Goal: Find specific page/section: Find specific page/section

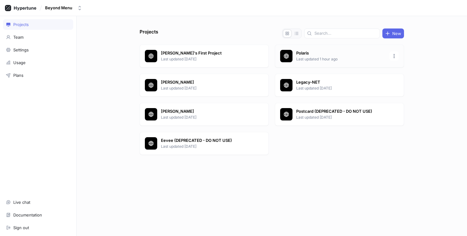
click at [329, 59] on p "Last updated 1 hour ago" at bounding box center [341, 59] width 90 height 6
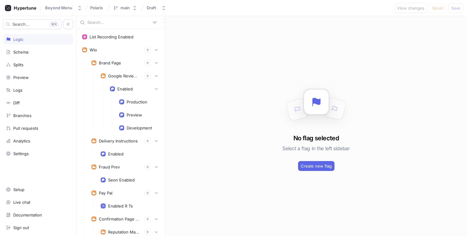
click at [116, 23] on input "text" at bounding box center [118, 22] width 63 height 6
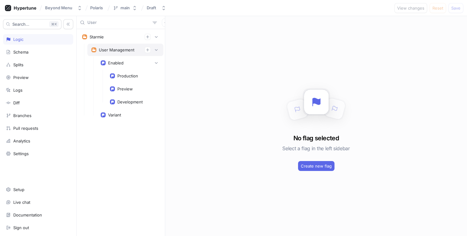
type input "User"
click at [98, 49] on div "User Management" at bounding box center [126, 50] width 68 height 6
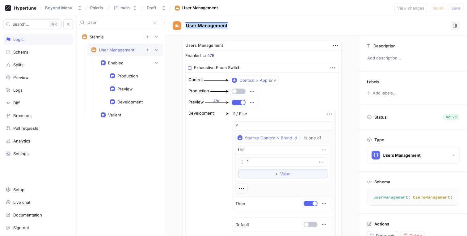
drag, startPoint x: 234, startPoint y: 26, endPoint x: 185, endPoint y: 26, distance: 48.5
click at [185, 26] on div "User Management" at bounding box center [316, 25] width 287 height 9
copy span "User Management"
